Goal: Transaction & Acquisition: Purchase product/service

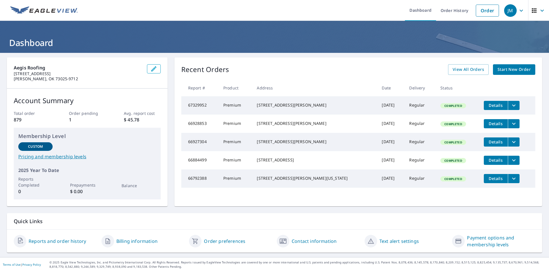
click at [502, 71] on span "Start New Order" at bounding box center [513, 69] width 33 height 7
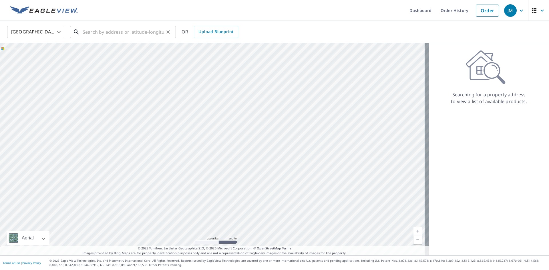
click at [139, 32] on input "text" at bounding box center [123, 32] width 81 height 16
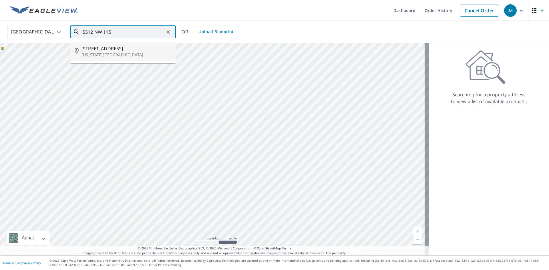
click at [118, 51] on span "[STREET_ADDRESS]" at bounding box center [126, 48] width 90 height 7
type input "[STREET_ADDRESS][US_STATE]"
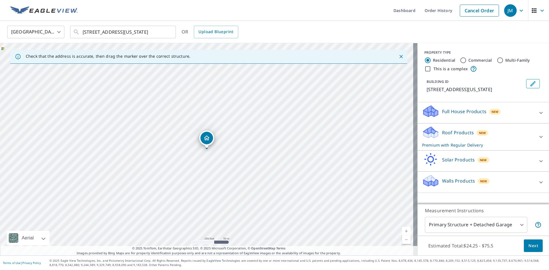
click at [205, 149] on div "[STREET_ADDRESS][US_STATE]" at bounding box center [208, 149] width 417 height 212
click at [515, 227] on body "JM JM Dashboard Order History Cancel Order JM [GEOGRAPHIC_DATA] [GEOGRAPHIC_DAT…" at bounding box center [274, 135] width 549 height 270
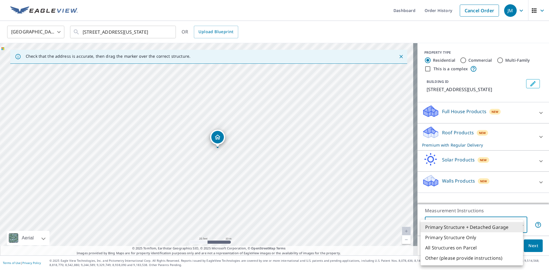
click at [476, 237] on li "Primary Structure Only" at bounding box center [471, 237] width 102 height 10
type input "2"
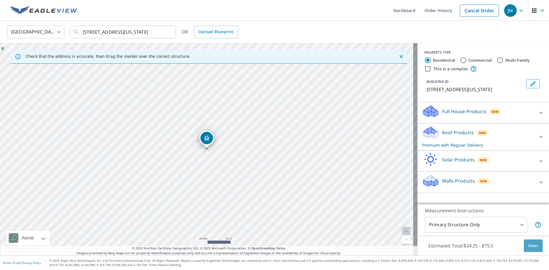
click at [534, 247] on button "Next" at bounding box center [533, 245] width 19 height 13
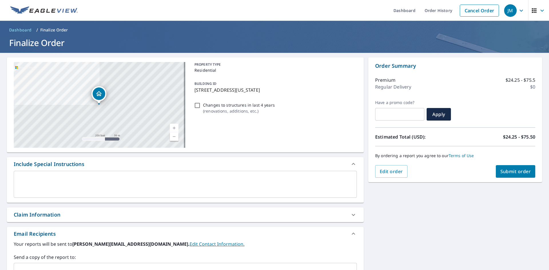
scroll to position [57, 0]
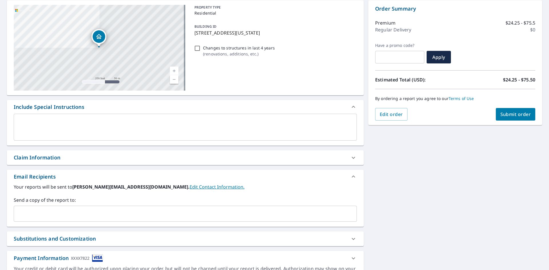
click at [55, 155] on div "Claim Information" at bounding box center [37, 158] width 47 height 8
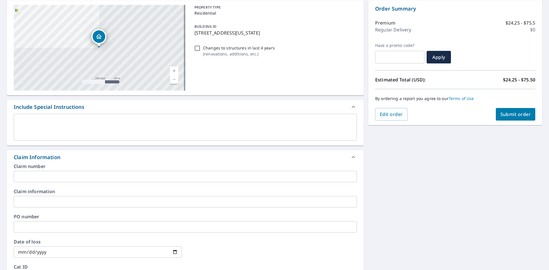
click at [27, 175] on input "text" at bounding box center [185, 176] width 343 height 11
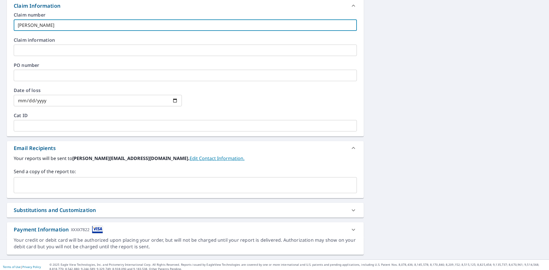
scroll to position [213, 0]
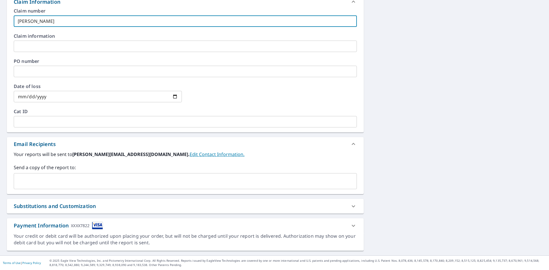
type input "[PERSON_NAME]"
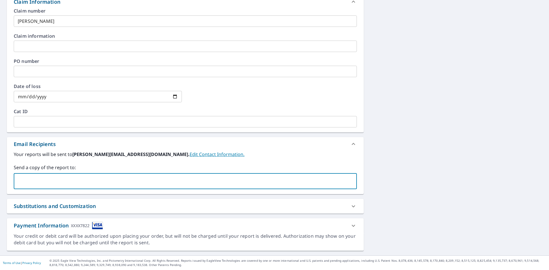
click at [37, 176] on input "text" at bounding box center [180, 181] width 329 height 11
type input "[PERSON_NAME][EMAIL_ADDRESS][DOMAIN_NAME]"
click at [134, 182] on input "[PERSON_NAME][EMAIL_ADDRESS][DOMAIN_NAME]" at bounding box center [180, 181] width 329 height 11
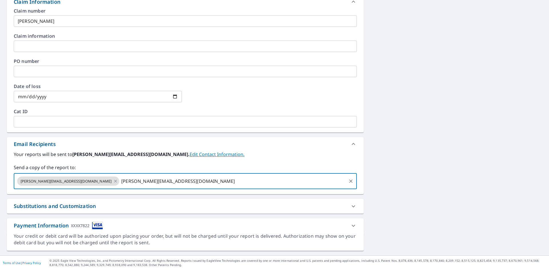
type input "[PERSON_NAME][EMAIL_ADDRESS][DOMAIN_NAME]"
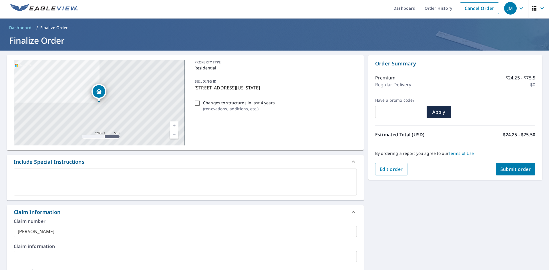
scroll to position [0, 0]
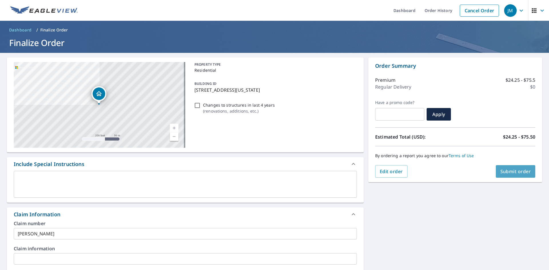
click at [510, 165] on div "Order Summary Premium $24.25 - $75.5 Regular Delivery $0 Have a promo code? ​ A…" at bounding box center [455, 119] width 174 height 125
click at [510, 172] on span "Submit order" at bounding box center [515, 171] width 31 height 6
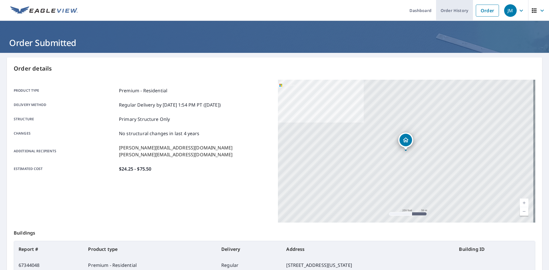
click at [440, 10] on link "Order History" at bounding box center [454, 10] width 37 height 21
